Goal: Information Seeking & Learning: Stay updated

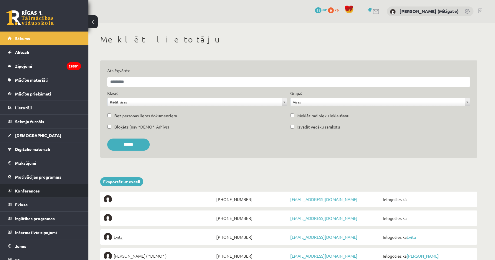
scroll to position [34, 0]
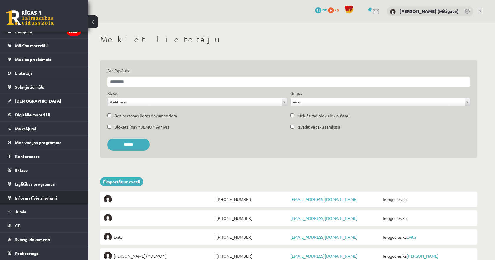
click at [35, 198] on span "Informatīvie ziņojumi" at bounding box center [36, 197] width 42 height 5
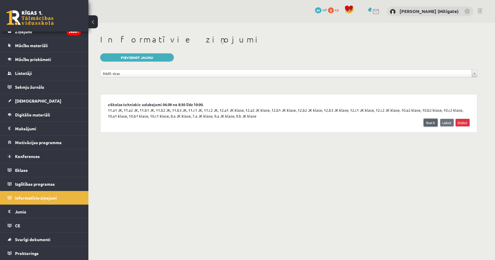
click at [432, 123] on link "Skatīt" at bounding box center [430, 123] width 14 height 8
click at [182, 106] on link "eSkolas tehniskie uzlabojumi 04.09 no 8:30 līdz 10:00." at bounding box center [289, 105] width 362 height 6
